Goal: Task Accomplishment & Management: Complete application form

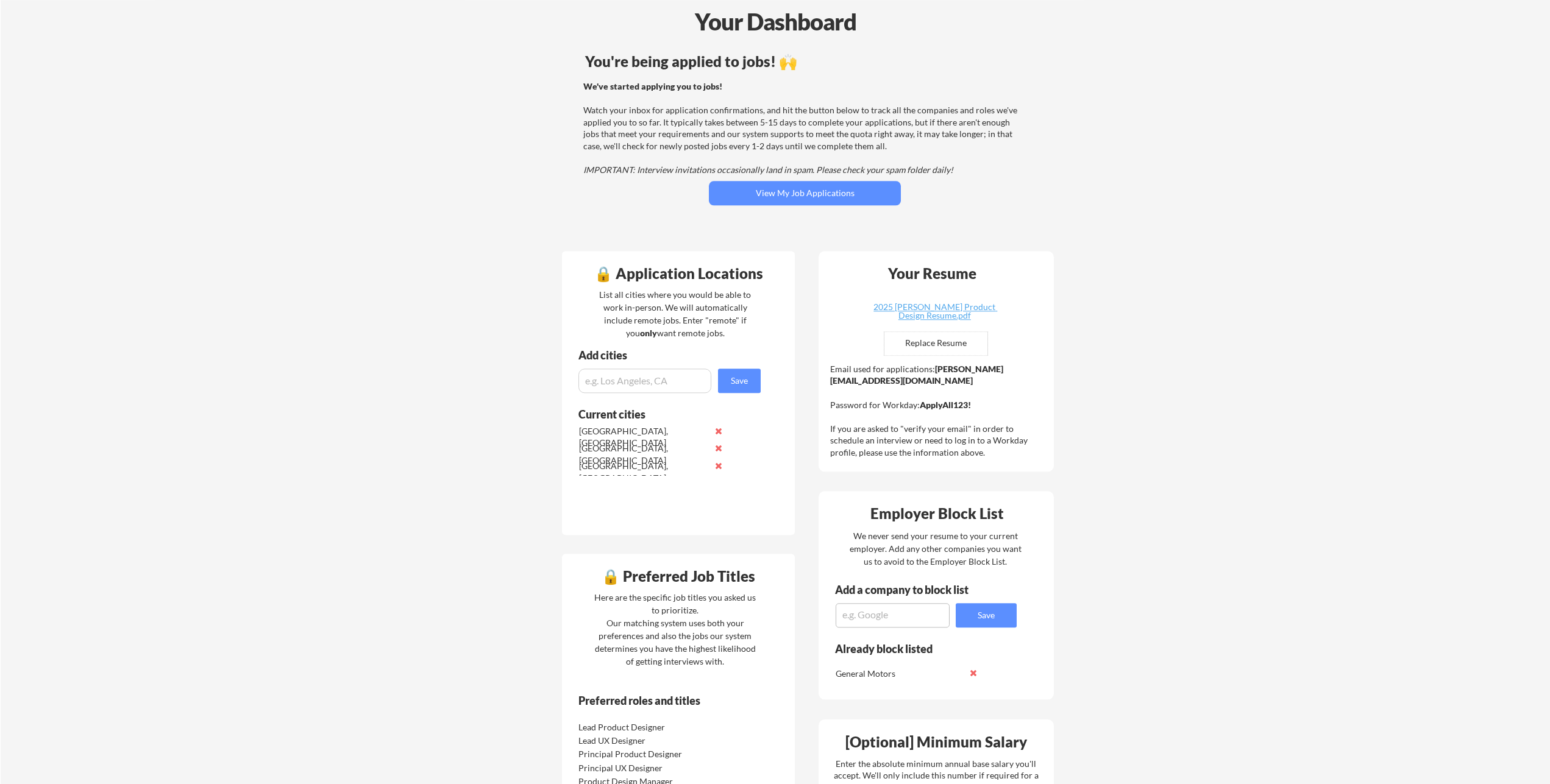
scroll to position [24, 0]
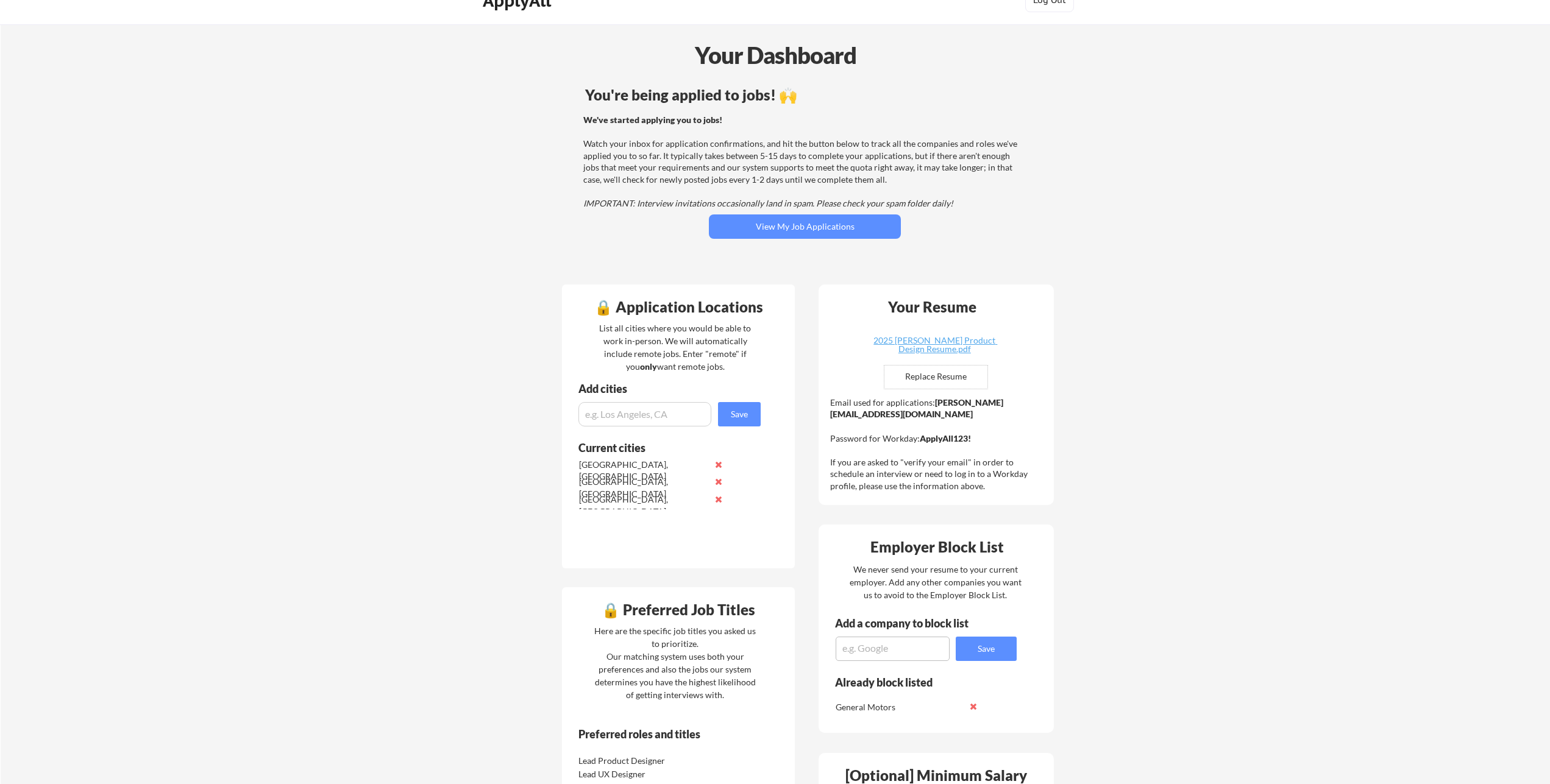
click at [942, 378] on input "file" at bounding box center [936, 376] width 103 height 23
type input "C:\fakepath\2025 Benjamin Short Product Design Resume.pdf"
click at [823, 223] on button "View My Job Applications" at bounding box center [805, 226] width 192 height 24
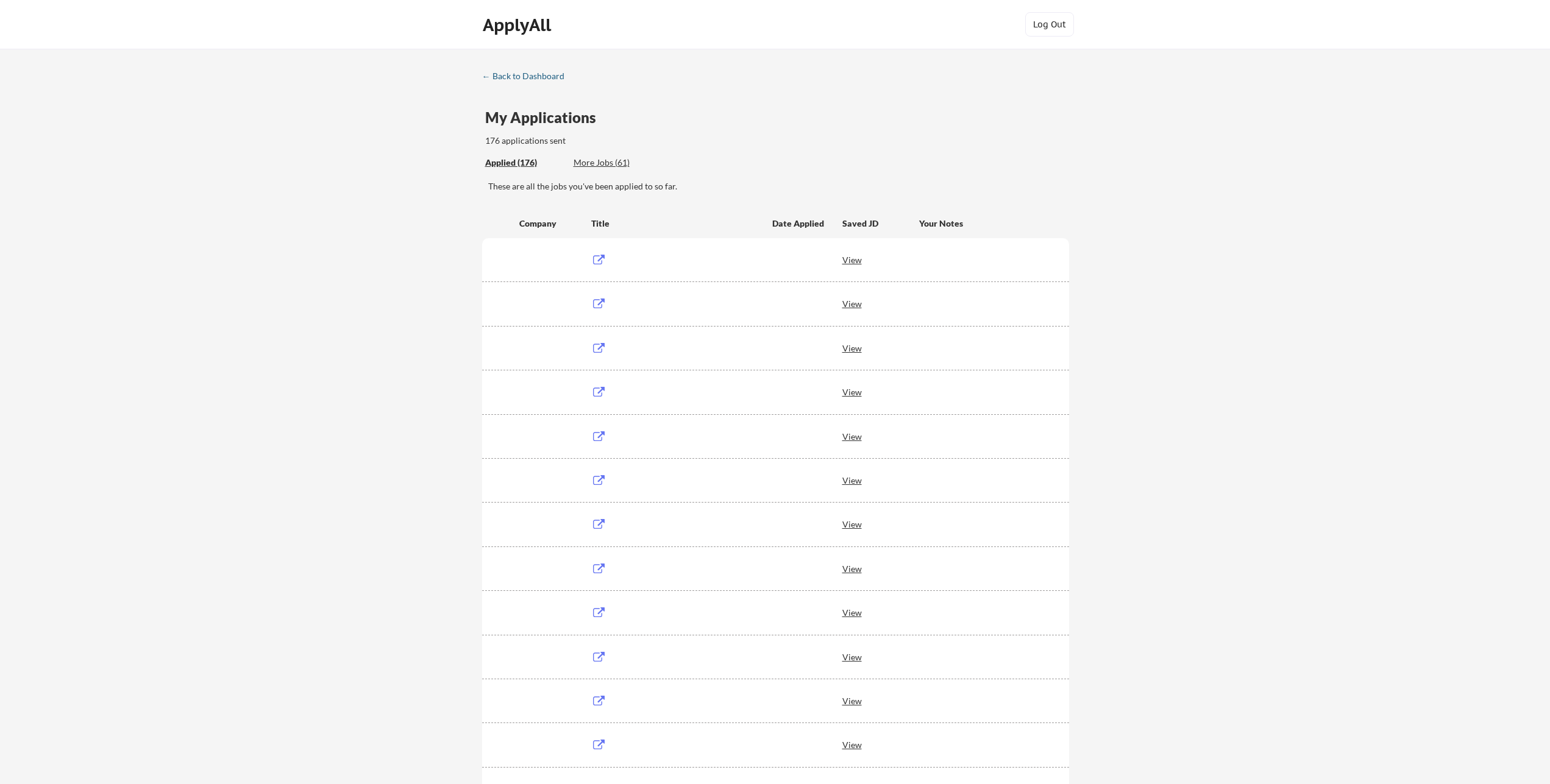
click at [523, 72] on div "← Back to Dashboard" at bounding box center [527, 76] width 91 height 8
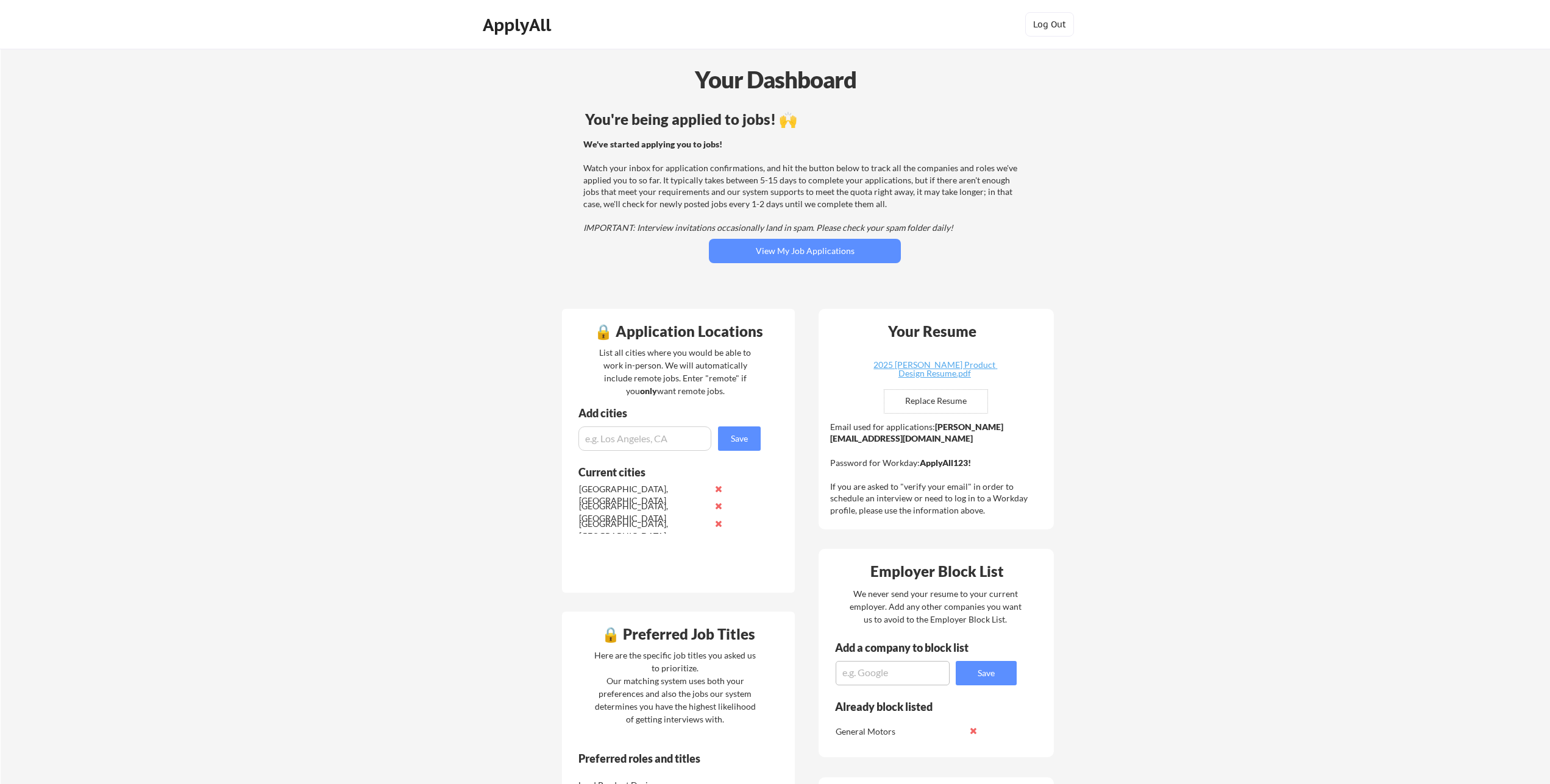
click at [1279, 585] on div "Your Dashboard You're being applied to jobs! 🙌 We've started applying you to jo…" at bounding box center [775, 672] width 1549 height 1248
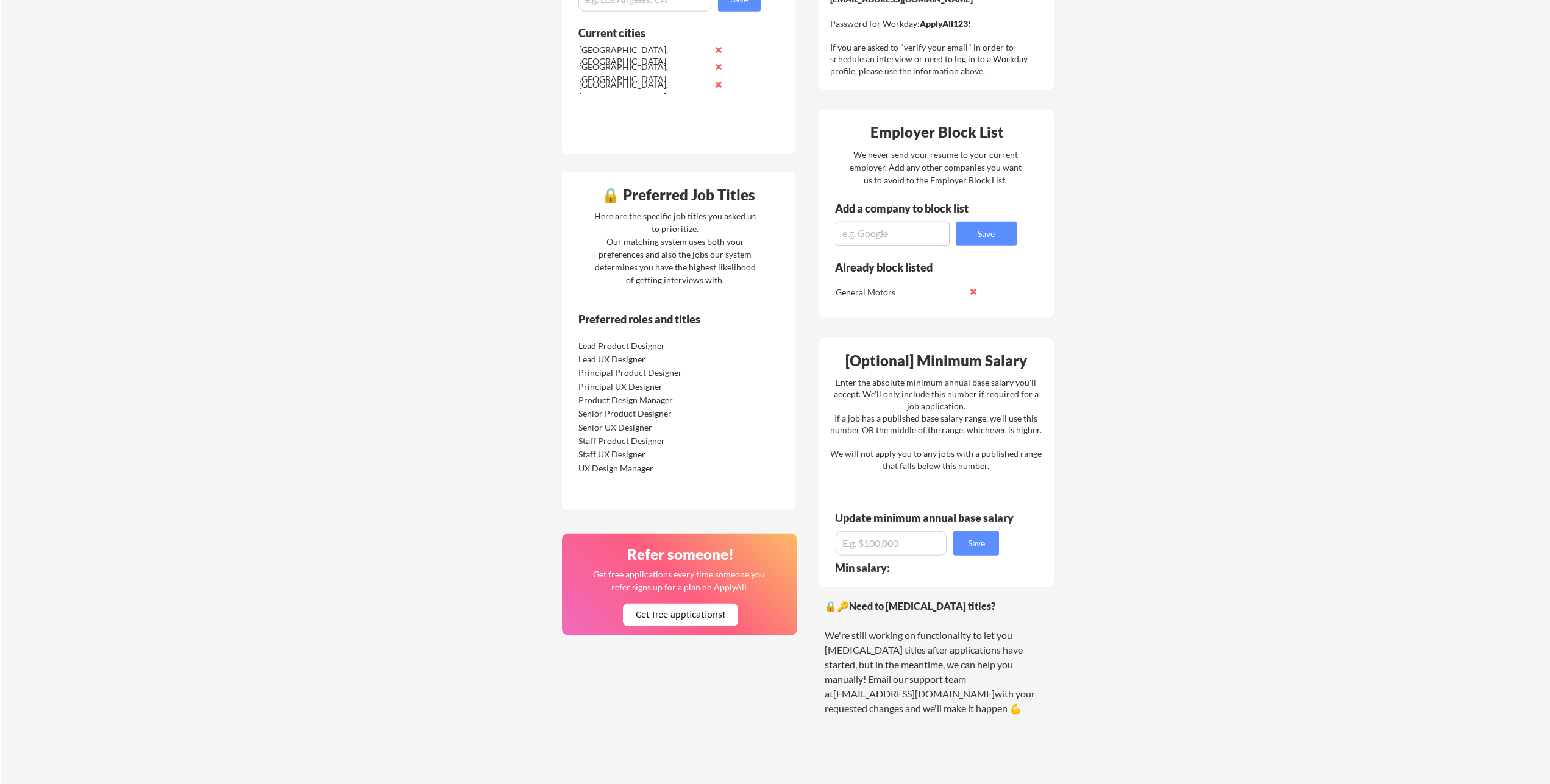
scroll to position [497, 0]
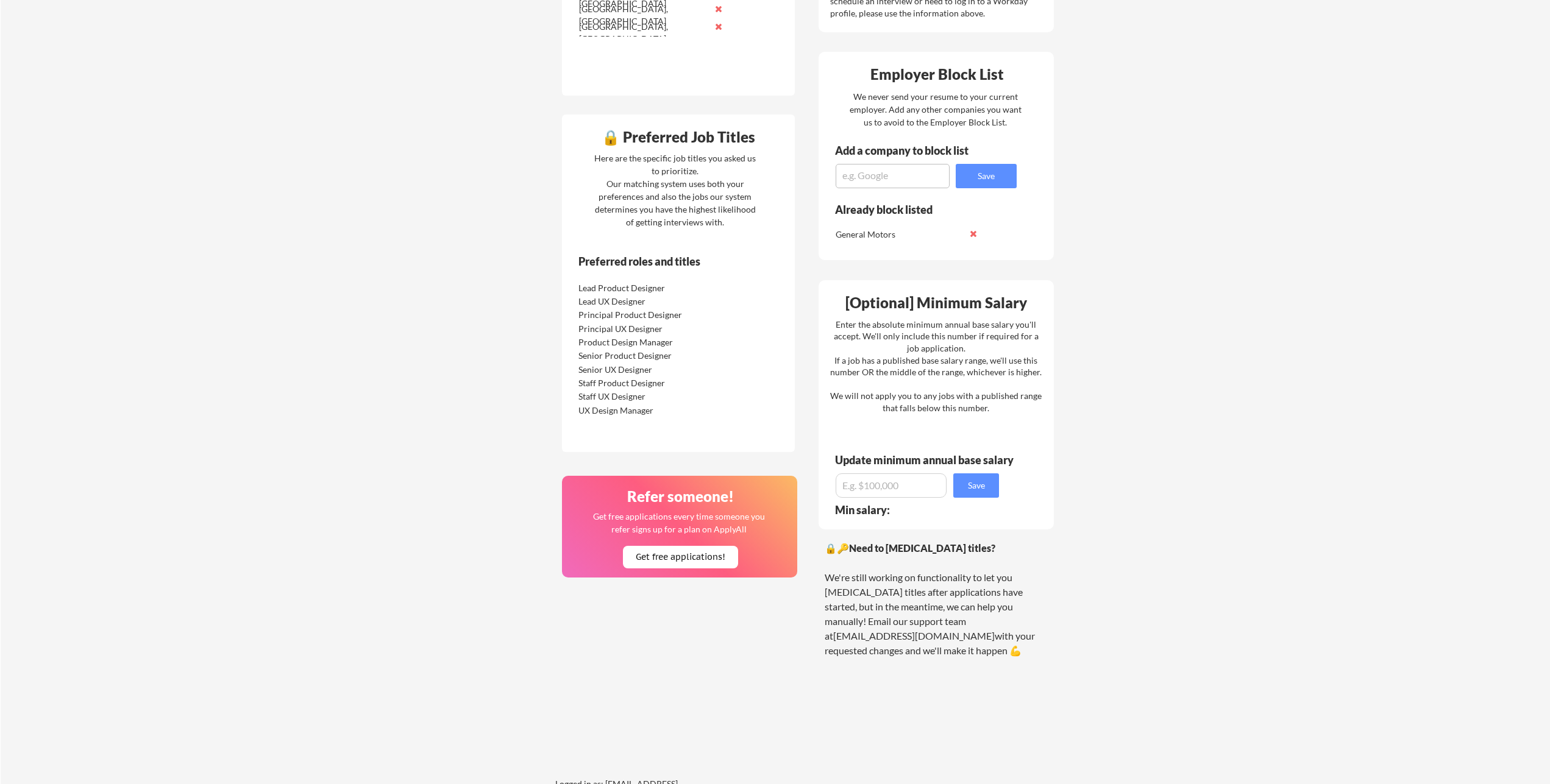
click at [1217, 380] on div "Your Dashboard You're being applied to jobs! 🙌 We've started applying you to jo…" at bounding box center [775, 176] width 1549 height 1248
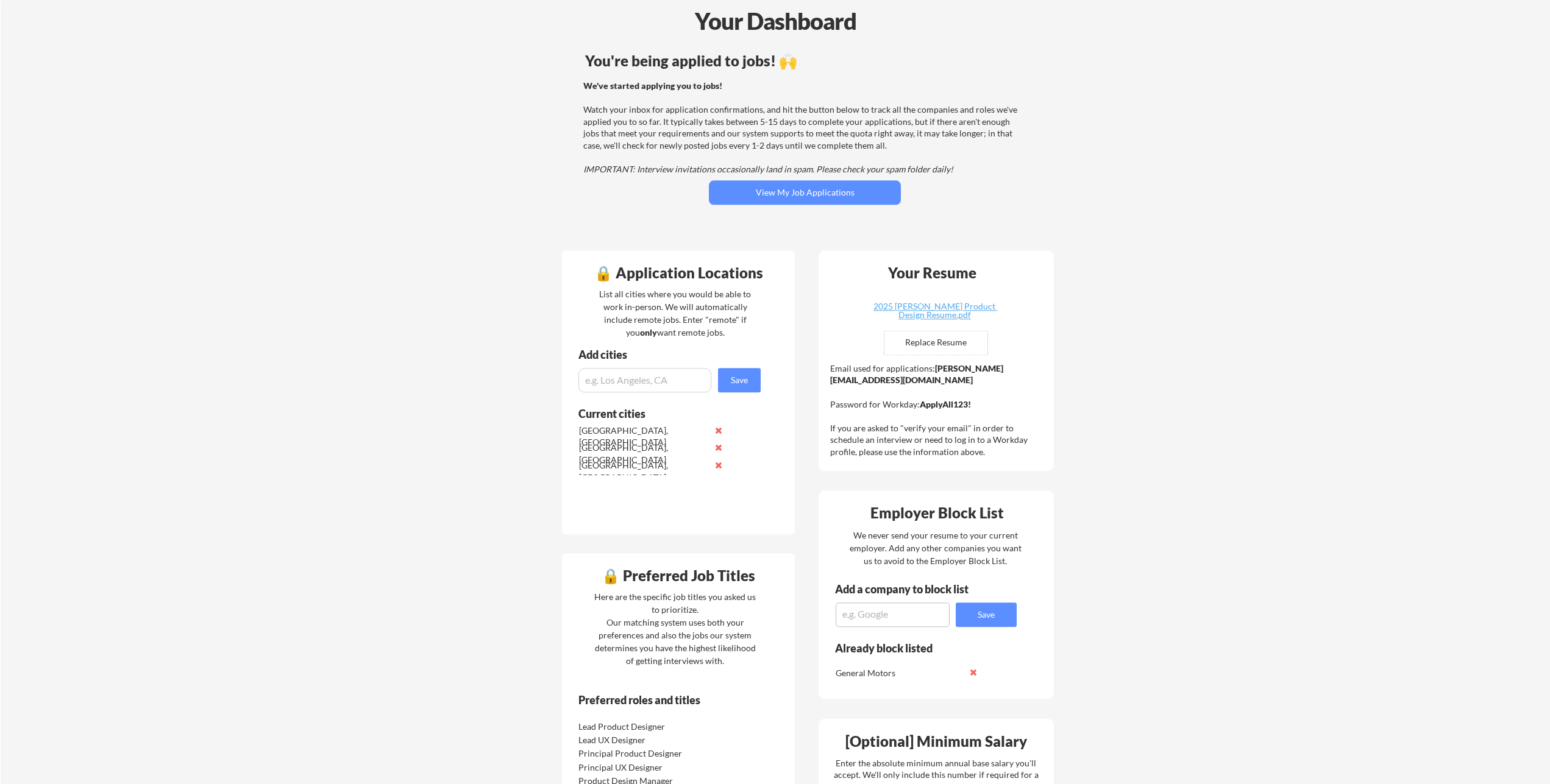
scroll to position [0, 0]
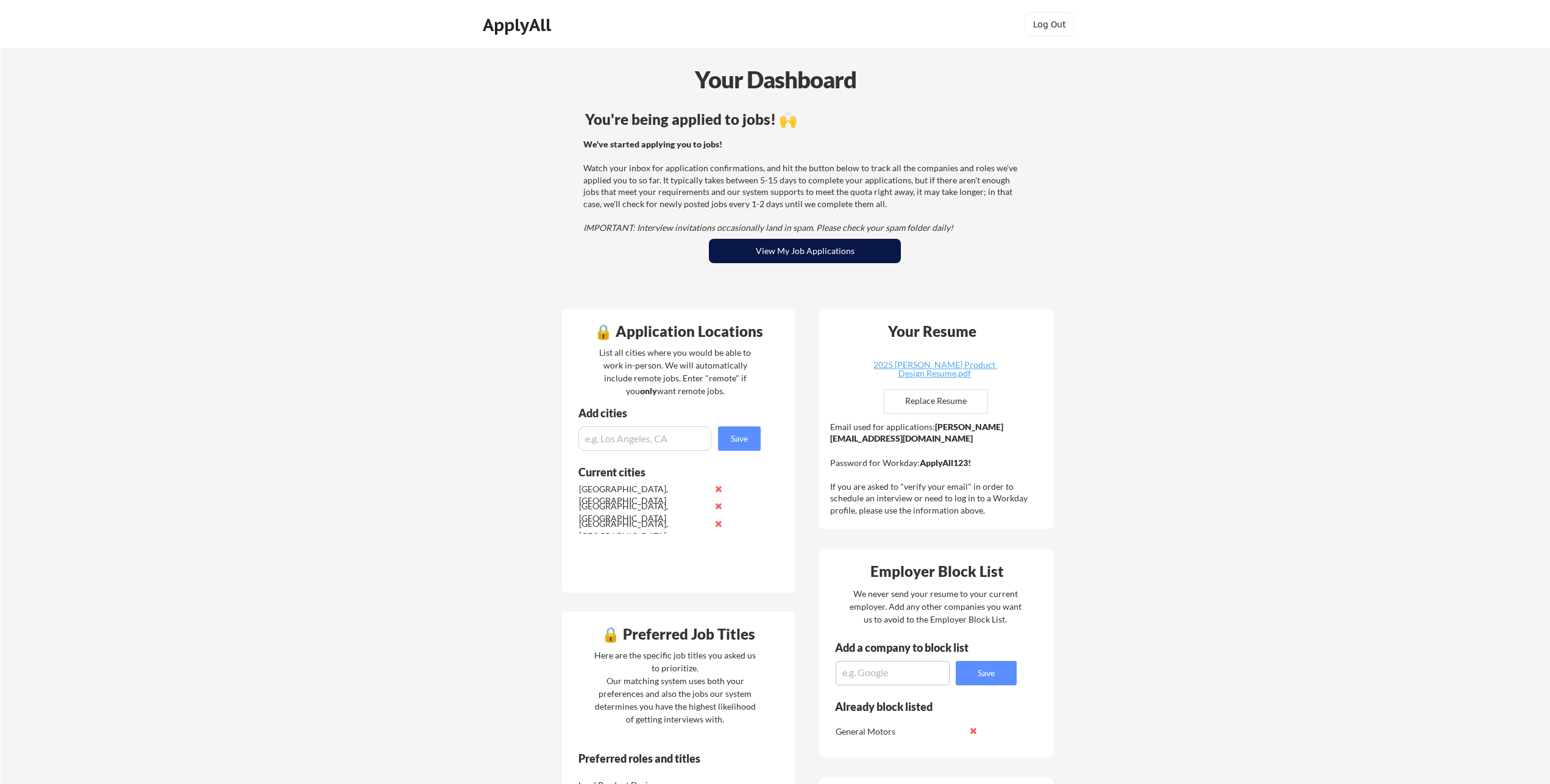
click at [840, 244] on button "View My Job Applications" at bounding box center [805, 251] width 192 height 24
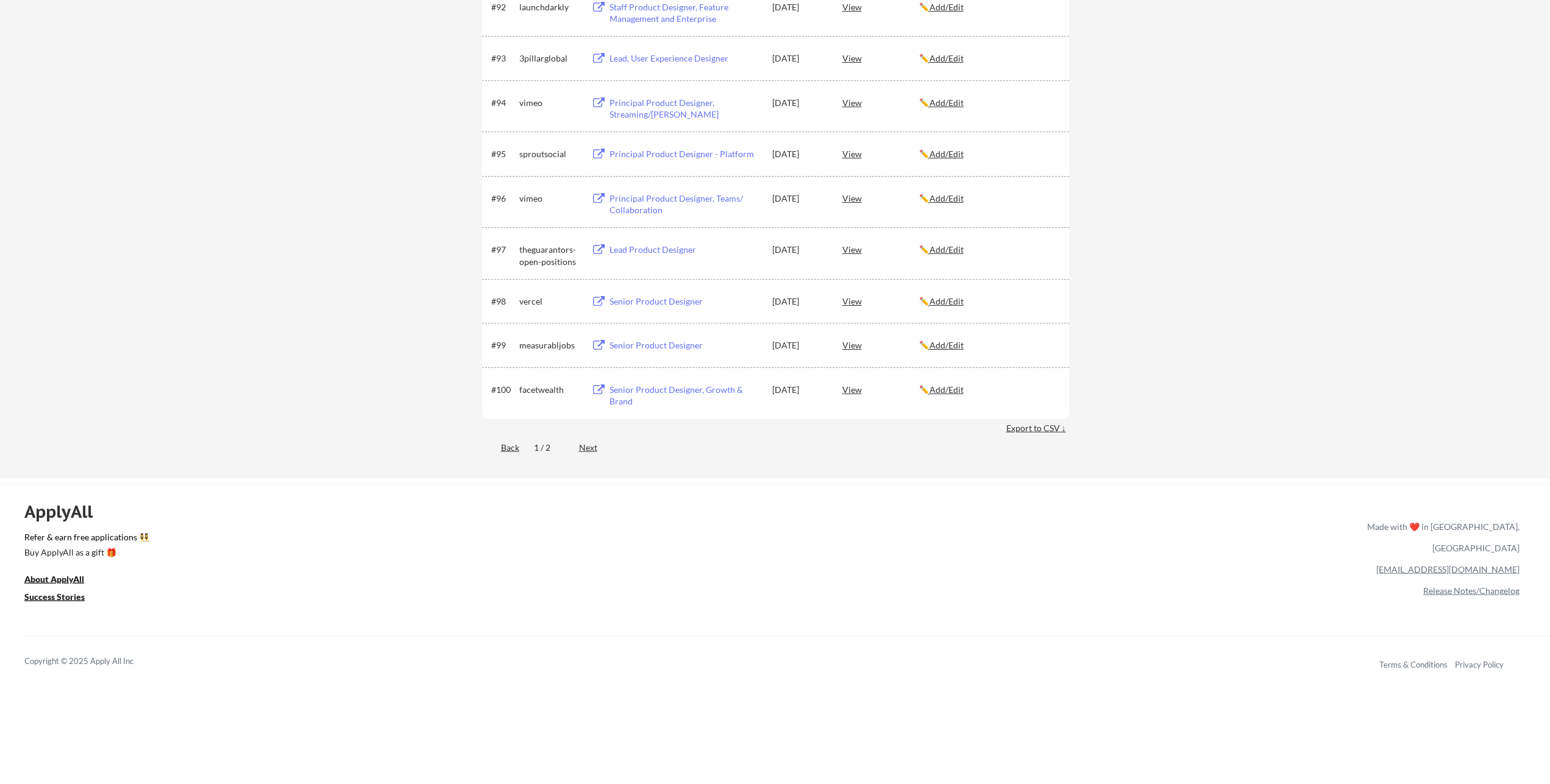
scroll to position [4535, 0]
click at [591, 456] on div "Next" at bounding box center [595, 451] width 32 height 12
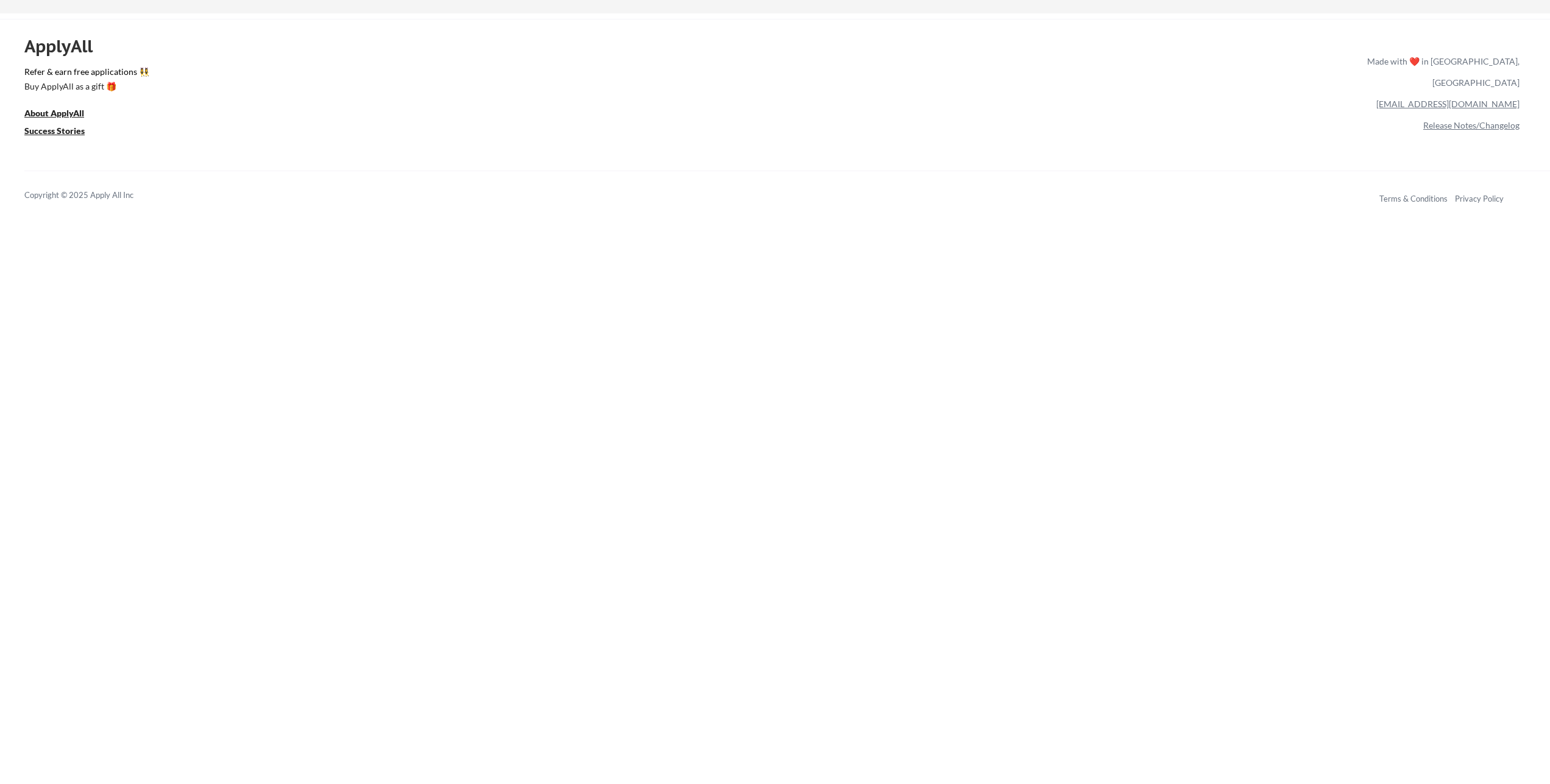
scroll to position [3746, 0]
